Goal: Communication & Community: Answer question/provide support

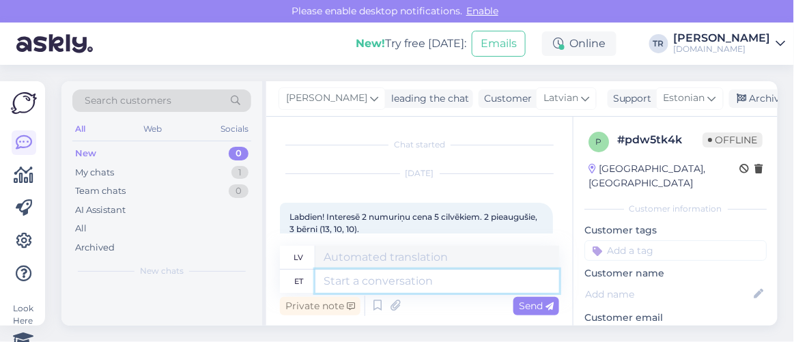
scroll to position [740, 0]
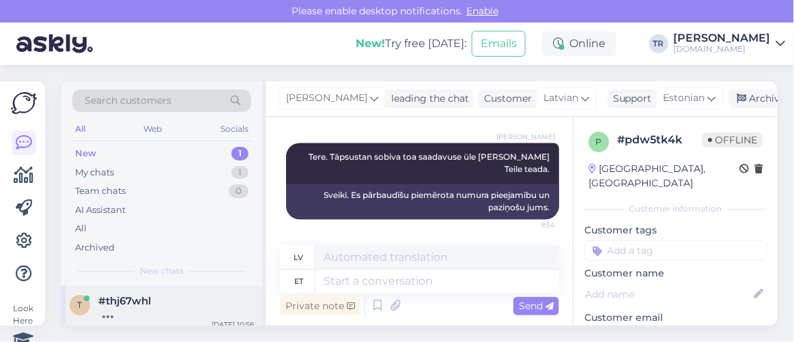
click at [153, 310] on div at bounding box center [176, 313] width 156 height 12
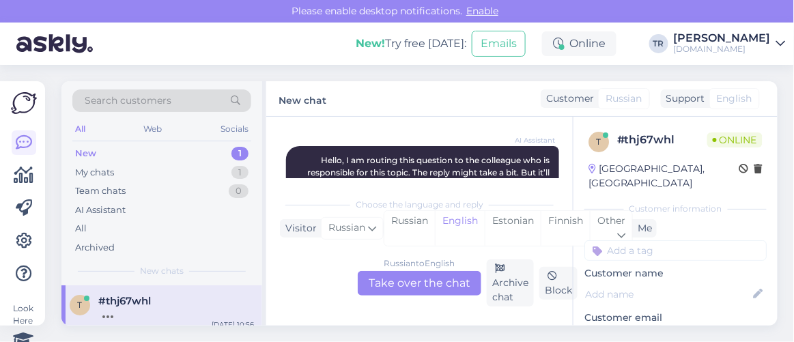
scroll to position [55, 0]
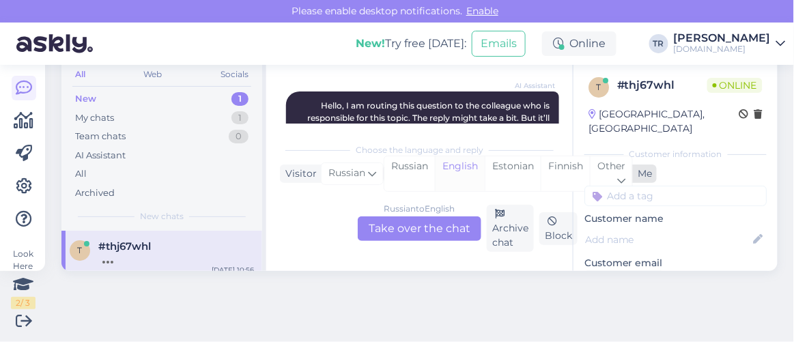
click at [454, 163] on div "English" at bounding box center [460, 173] width 50 height 35
click at [490, 156] on div "Estonian" at bounding box center [513, 173] width 56 height 35
click at [439, 218] on div "Russian to Estonian Take over the chat" at bounding box center [420, 229] width 124 height 25
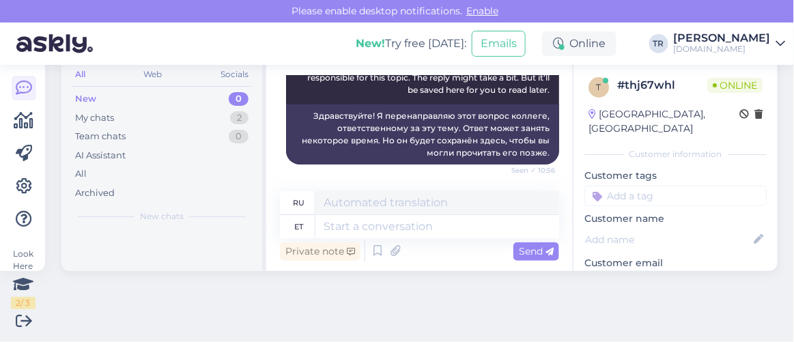
scroll to position [54, 0]
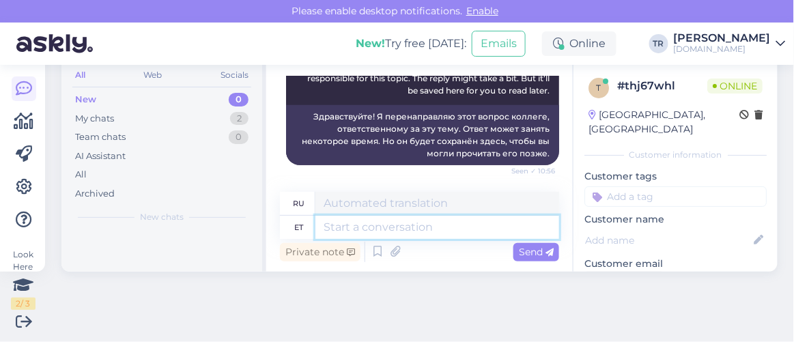
click at [411, 216] on textarea at bounding box center [438, 227] width 244 height 23
type textarea "Tere."
type textarea "Привет."
type textarea "Tere. Palun t"
type textarea "Здравствуйте. Пожалуйста."
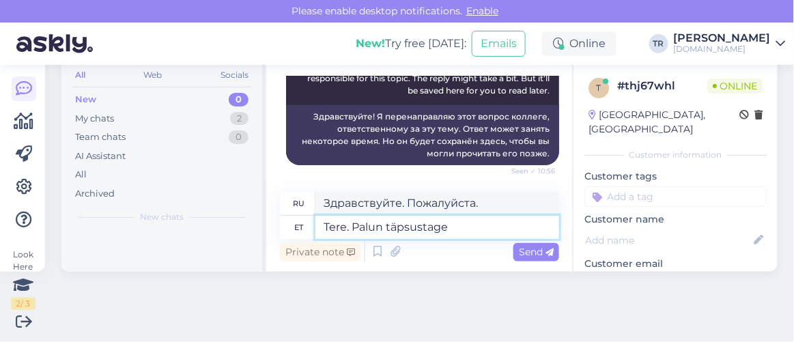
type textarea "Tere. Palun täpsustage k"
type textarea "Здравствуйте. Уточните, пожалуйста."
type textarea "Tere. Palun täpsustage, ke"
type textarea "Здравствуйте. Пожалуйста, уточните."
type textarea "Tere. Palun täpsustage, [PERSON_NAME] n"
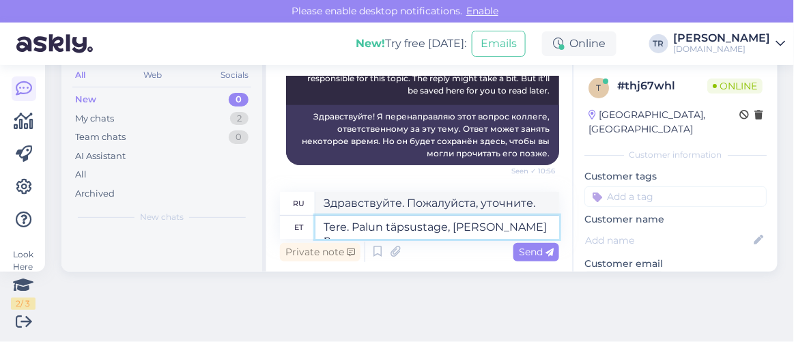
type textarea "Здравствуйте. Пожалуйста, уточните, чей"
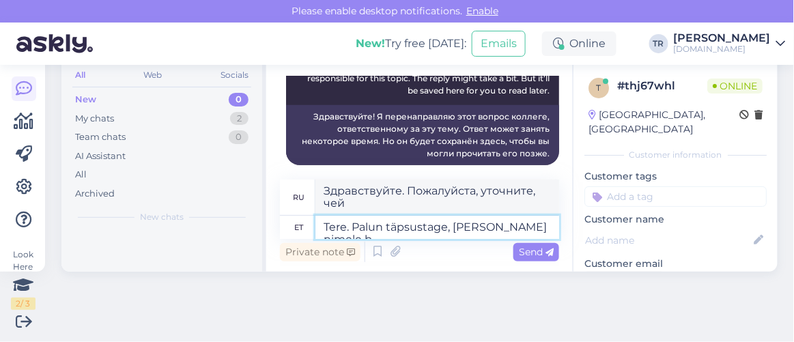
type textarea "Tere. Palun täpsustage, [PERSON_NAME] nimele br"
type textarea "Здравствуйте. Пожалуйста, укажите, на чьё имя"
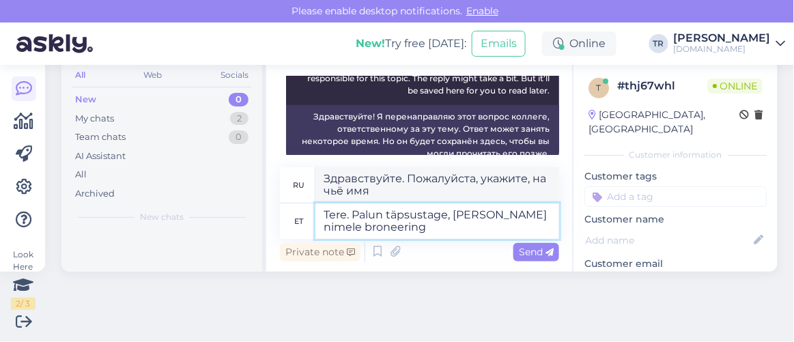
type textarea "Tere. Palun täpsustage, [PERSON_NAME] nimele broneering o"
type textarea "Здравствуйте. Пожалуйста, уточните, на чьё имя оформлено бронирование."
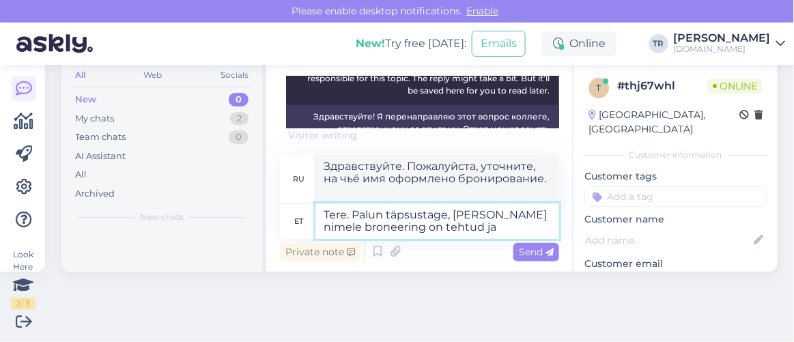
type textarea "Tere. Palun täpsustage, [PERSON_NAME] nimele broneering on tehtud ja k"
type textarea "Здравствуйте. Пожалуйста, укажите, на чьё имя оформлено бронирование."
type textarea "Tere. Palun täpsustage, [PERSON_NAME] nimele broneering on tehtud ja kuhu h"
type textarea "Здравствуйте. Пожалуйста, уточните, на чьё имя оформлено бронирование и где."
type textarea "Tere. Palun täpsustage, [PERSON_NAME] nimele broneering on tehtud ja kuhu hotel…"
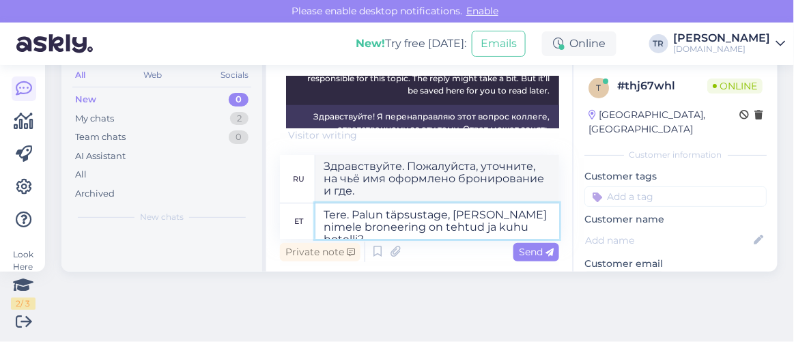
type textarea "Здравствуйте. Уточните, пожалуйста, на чьё имя оформлено бронирование и какой о…"
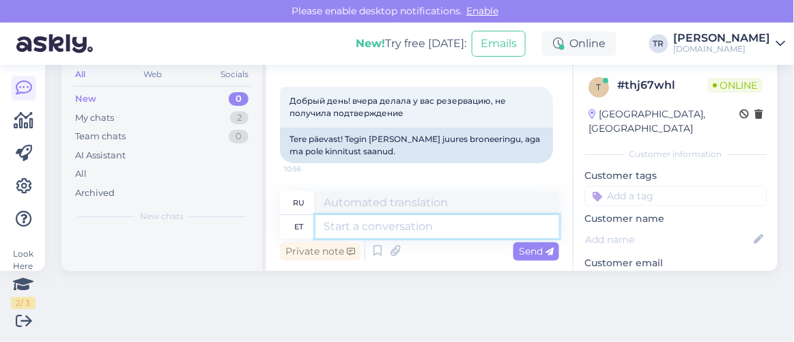
scroll to position [392, 0]
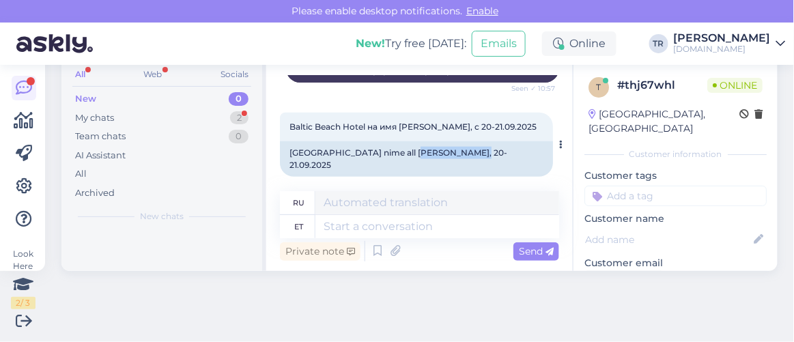
drag, startPoint x: 403, startPoint y: 152, endPoint x: 457, endPoint y: 163, distance: 54.9
click at [457, 163] on div "[GEOGRAPHIC_DATA] nime all [PERSON_NAME], 20-21.09.2025" at bounding box center [416, 159] width 273 height 36
copy div "[PERSON_NAME]"
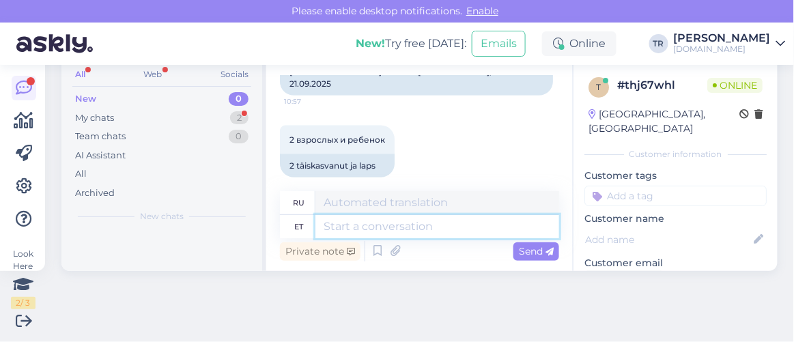
click at [473, 223] on textarea at bounding box center [438, 226] width 244 height 23
type textarea "Kuidas T"
type textarea "Как"
type textarea "Kuidas Teie e"
type textarea "Как вы?"
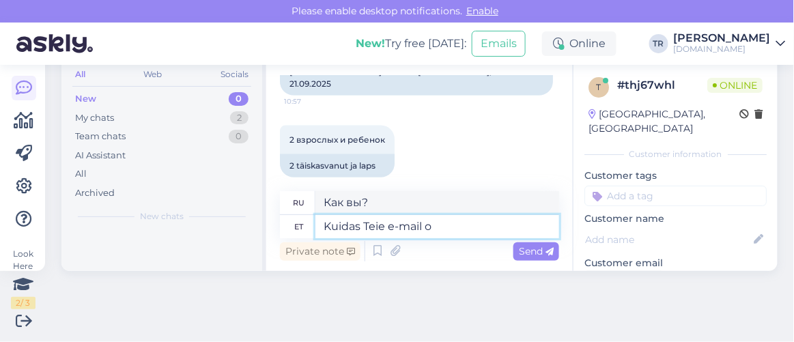
type textarea "Kuidas Teie e-mail oN"
type textarea "Как поживает ваша электронная почта?"
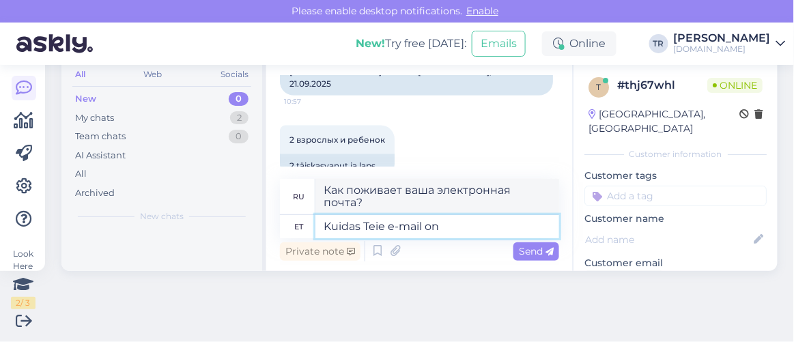
type textarea "[PERSON_NAME] e-mail on?"
type textarea "Какой у вас адрес электронной почты?"
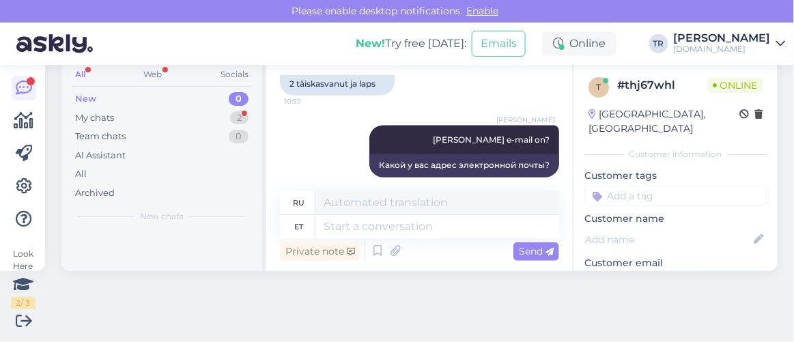
scroll to position [637, 0]
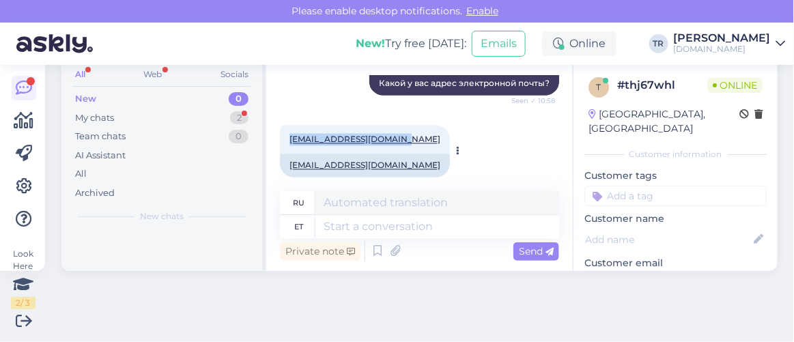
drag, startPoint x: 400, startPoint y: 123, endPoint x: 288, endPoint y: 119, distance: 112.1
click at [288, 126] on div "[EMAIL_ADDRESS][DOMAIN_NAME] 10:58" at bounding box center [365, 140] width 170 height 29
copy link "[EMAIL_ADDRESS][DOMAIN_NAME]"
click at [420, 238] on div "Private note Send" at bounding box center [419, 251] width 279 height 26
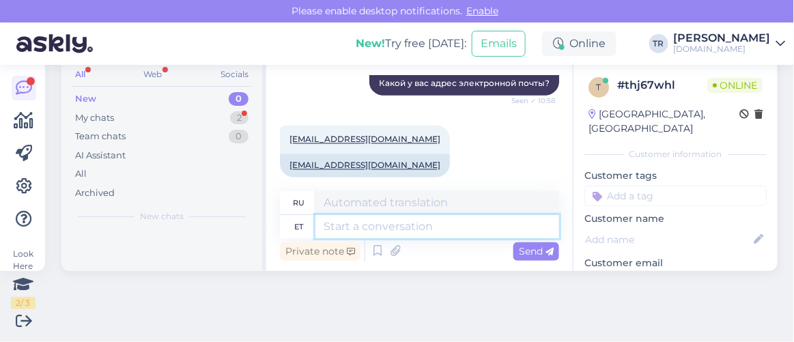
click at [423, 234] on textarea at bounding box center [438, 226] width 244 height 23
type textarea "Saatsin"
type textarea "Я послал"
type textarea "Saatsin kinnituse uu"
type textarea "Я отправил подтверждение."
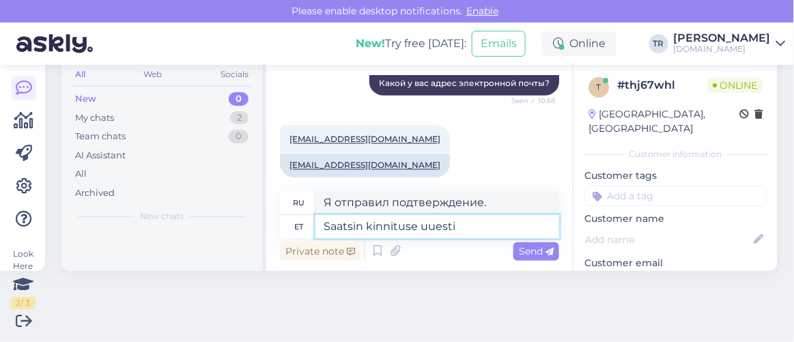
type textarea "Saatsin kinnituse uuesti"
type textarea "Я отправил подтверждение еще раз."
type textarea "Saatsin kinnituse uuesti Teie e"
type textarea "Я отправил вам подтверждение еще раз."
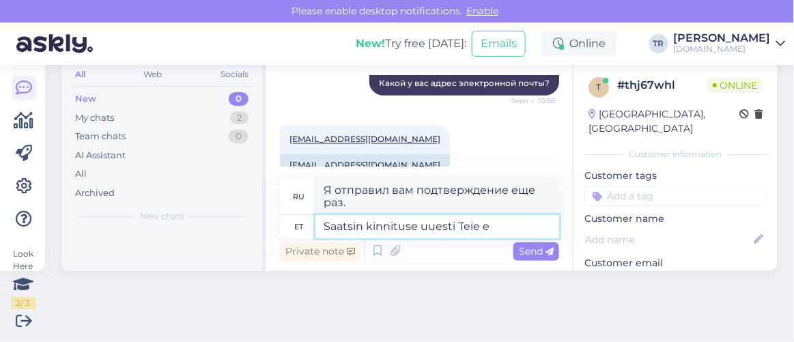
scroll to position [650, 0]
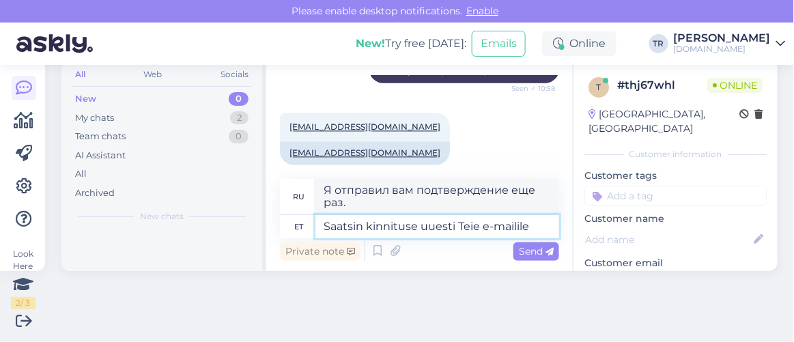
type textarea "Saatsin kinnituse uuesti Teie e-mailile"
type textarea "Я повторно отправил подтверждение на вашу электронную почту."
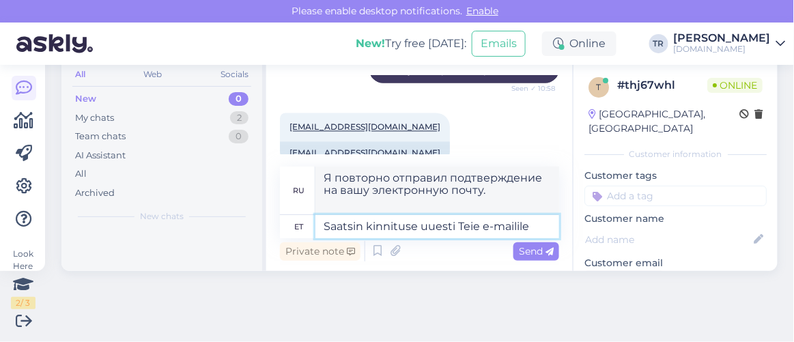
scroll to position [652, 0]
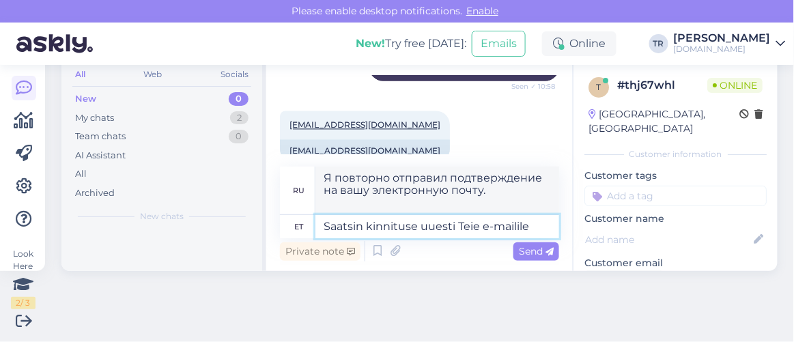
paste textarea "[EMAIL_ADDRESS][DOMAIN_NAME]"
type textarea "Saatsin kinnituse uuesti Teie e-mailile [EMAIL_ADDRESS][DOMAIN_NAME]"
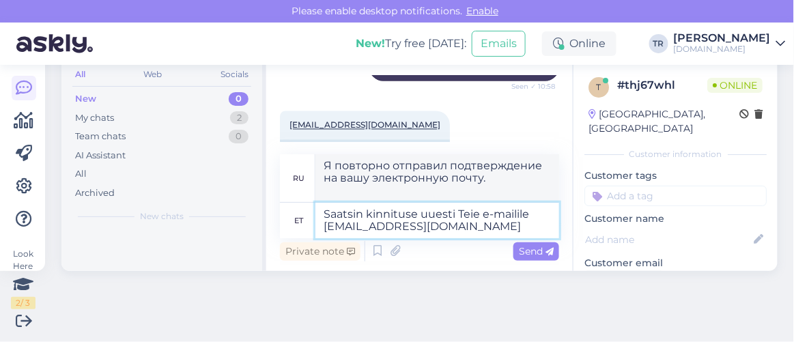
type textarea "Я отправила подтверждение еще раз на вашу электронную почту [EMAIL_ADDRESS][DOM…"
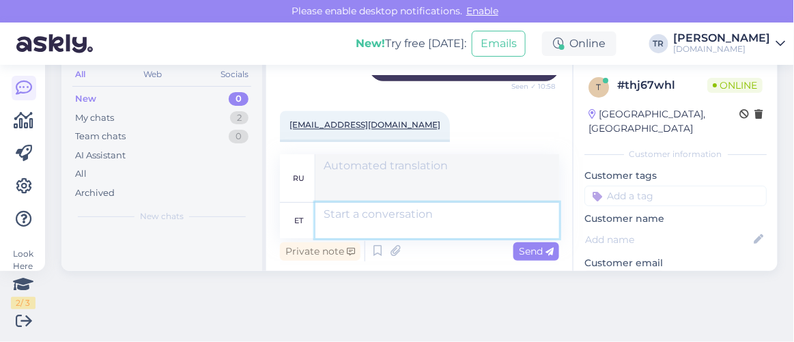
scroll to position [745, 0]
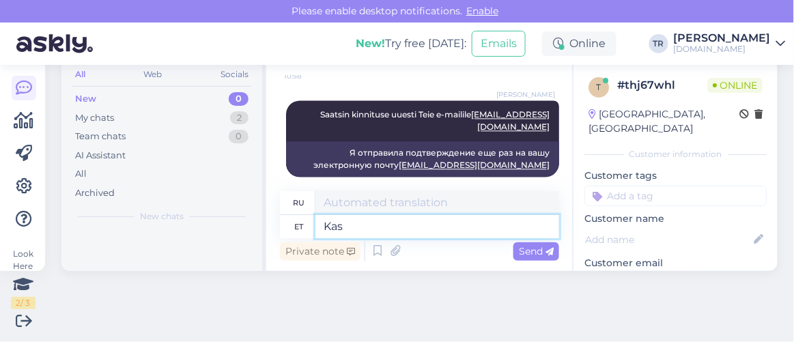
type textarea "Kas s"
type textarea "Является"
type textarea "Kas saite s"
type textarea "Вы получили?"
type textarea "Kas saite selle k"
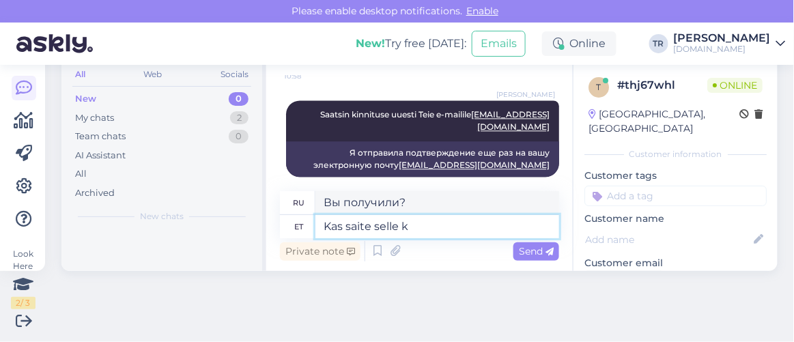
type textarea "Вы получили это?"
type textarea "Kas saite selle kätte?"
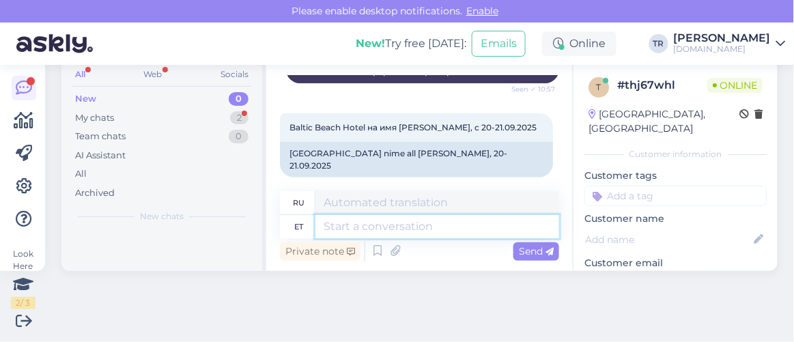
scroll to position [908, 0]
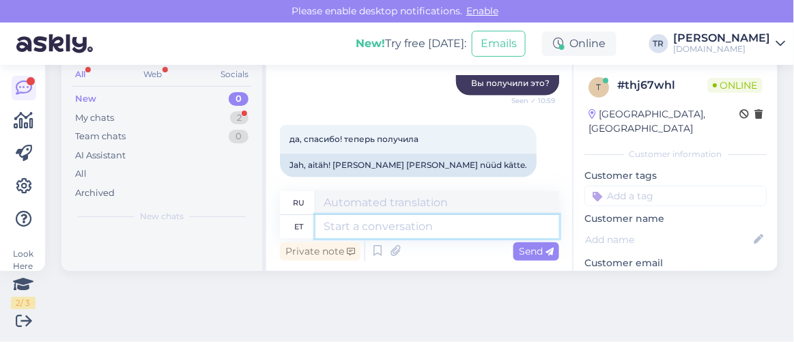
click at [428, 228] on textarea at bounding box center [438, 226] width 244 height 23
type textarea "SIis h"
type textarea "ЗАТЕМ"
type textarea "S"
type textarea "С"
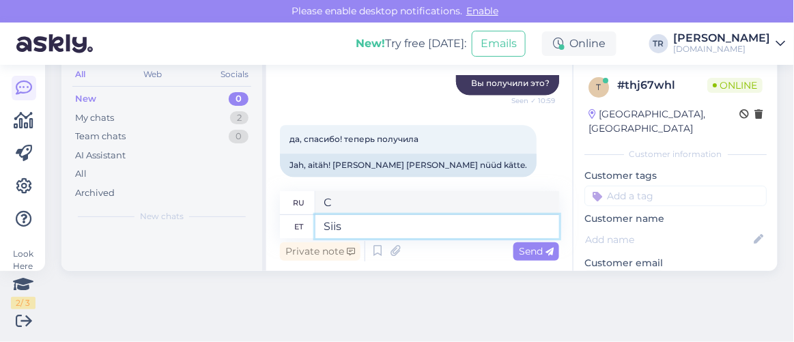
type textarea "Siis h"
type textarea "Затем"
type textarea "Siis hästi. I"
type textarea "Ну ладно."
type textarea "Siis hästi. [GEOGRAPHIC_DATA]"
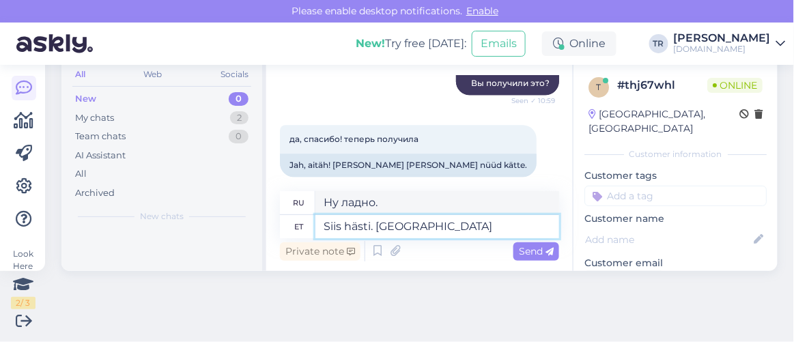
type textarea "Ну что ж. Хорошего дня."
type textarea "Siis hästi. Ilusat päeva! :"
type textarea "Хорошо. Хорошего дня!"
type textarea "Siis hästi. Ilusat päeva! :)"
type textarea "Хорошо. Хорошего дня! :)"
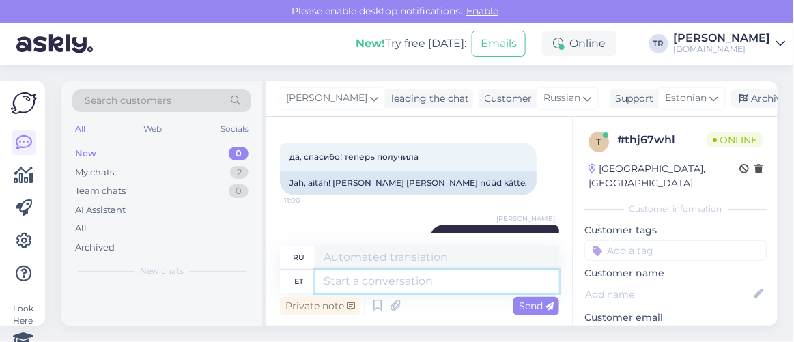
scroll to position [928, 0]
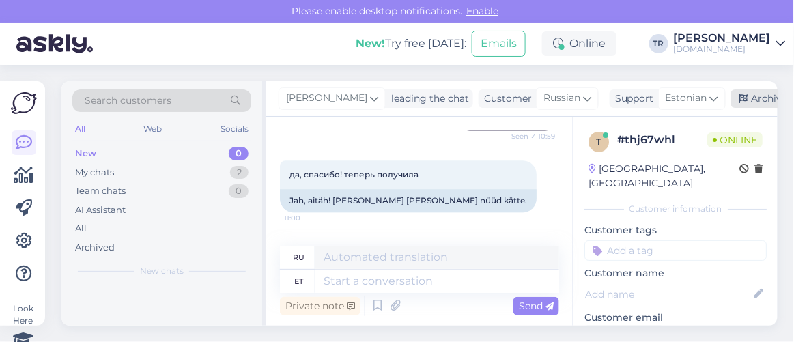
click at [747, 90] on div "Archive chat" at bounding box center [775, 98] width 86 height 18
